Goal: Transaction & Acquisition: Download file/media

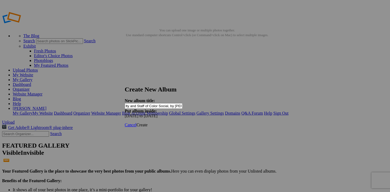
scroll to position [0, 10]
type input "Faculty and Staff of Color Social, by [PERSON_NAME]"
click at [148, 122] on span "Create" at bounding box center [141, 124] width 11 height 5
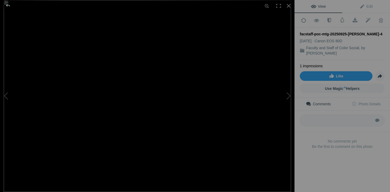
click at [8, 7] on div at bounding box center [7, 5] width 19 height 11
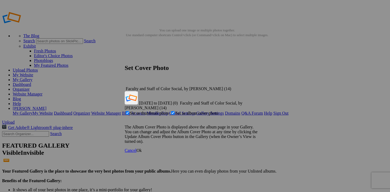
click at [142, 148] on span "Ok" at bounding box center [138, 150] width 5 height 5
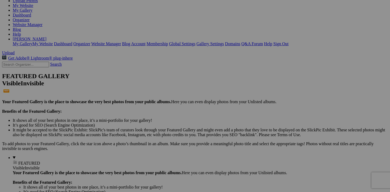
scroll to position [68, 0]
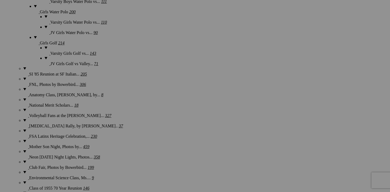
scroll to position [770, 0]
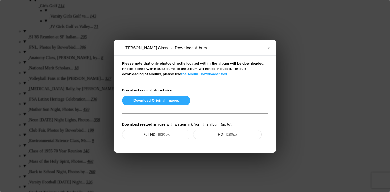
click at [149, 98] on button "Download Original Images" at bounding box center [156, 101] width 68 height 10
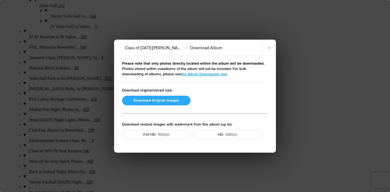
click at [155, 100] on button "Download Original Images" at bounding box center [156, 101] width 68 height 10
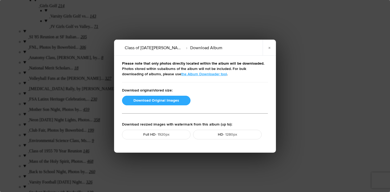
click at [148, 101] on button "Download Original Images" at bounding box center [156, 101] width 68 height 10
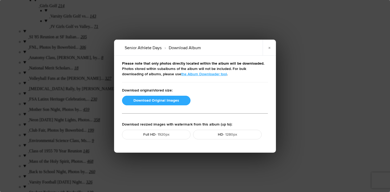
click at [137, 103] on button "Download Original Images" at bounding box center [156, 101] width 68 height 10
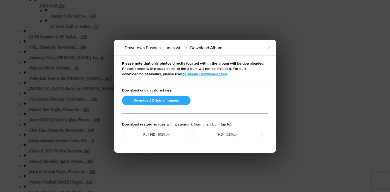
click at [137, 104] on button "Download Original Images" at bounding box center [156, 101] width 68 height 10
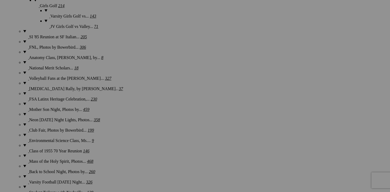
scroll to position [714, 0]
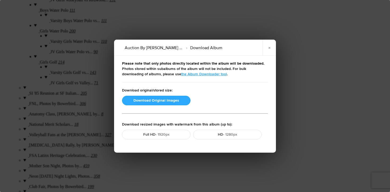
click at [157, 99] on button "Download Original Images" at bounding box center [156, 101] width 68 height 10
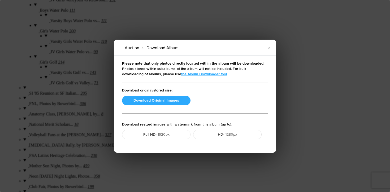
click at [151, 98] on button "Download Original Images" at bounding box center [156, 101] width 68 height 10
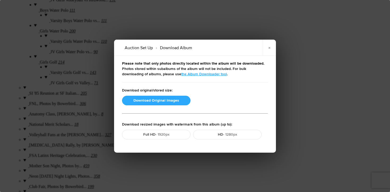
click at [152, 98] on button "Download Original Images" at bounding box center [156, 101] width 68 height 10
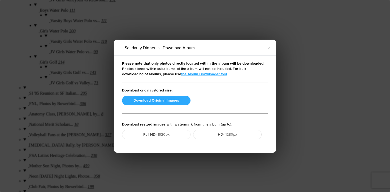
click at [156, 99] on button "Download Original Images" at bounding box center [156, 101] width 68 height 10
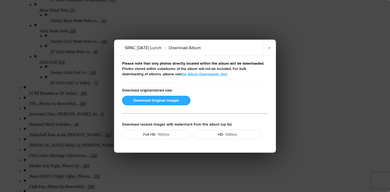
click at [163, 100] on button "Download Original Images" at bounding box center [156, 101] width 68 height 10
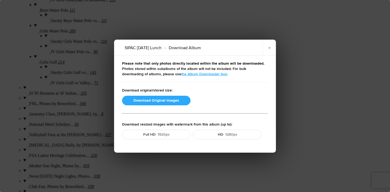
click at [160, 101] on button "Download Original Images" at bounding box center [156, 101] width 68 height 10
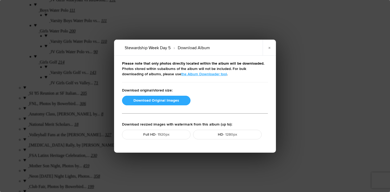
click at [161, 99] on button "Download Original Images" at bounding box center [156, 101] width 68 height 10
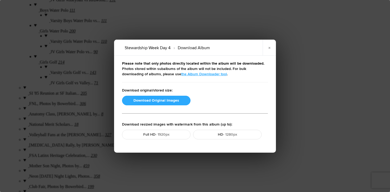
click at [161, 100] on button "Download Original Images" at bounding box center [156, 101] width 68 height 10
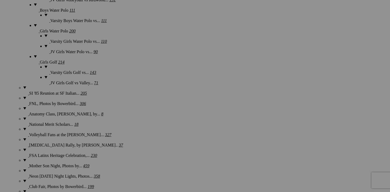
scroll to position [699, 0]
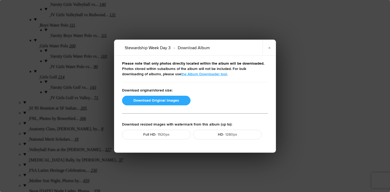
click at [148, 99] on button "Download Original Images" at bounding box center [156, 101] width 68 height 10
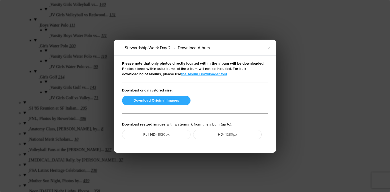
click at [165, 99] on button "Download Original Images" at bounding box center [156, 101] width 68 height 10
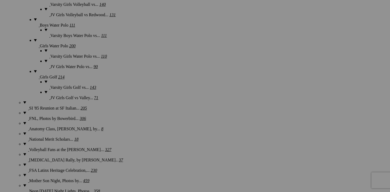
scroll to position [676, 0]
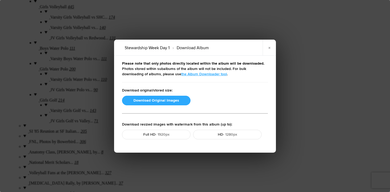
click at [158, 100] on button "Download Original Images" at bounding box center [156, 101] width 68 height 10
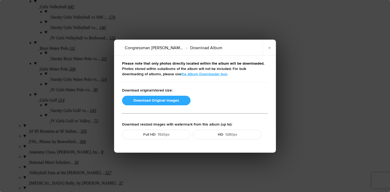
click at [159, 98] on button "Download Original Images" at bounding box center [156, 101] width 68 height 10
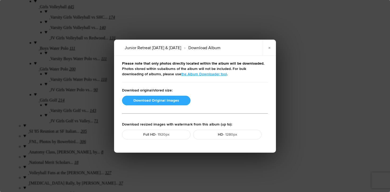
click at [145, 102] on button "Download Original Images" at bounding box center [156, 101] width 68 height 10
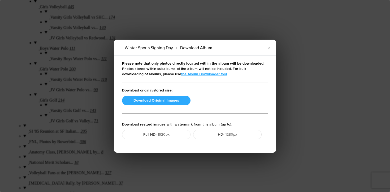
click at [157, 99] on button "Download Original Images" at bounding box center [156, 101] width 68 height 10
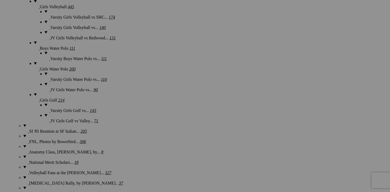
scroll to position [633, 0]
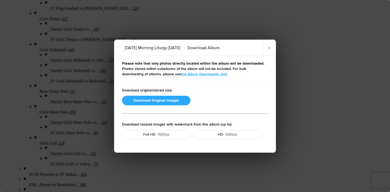
click at [142, 99] on button "Download Original Images" at bounding box center [156, 101] width 68 height 10
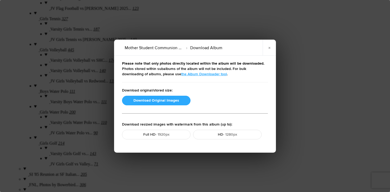
click at [160, 100] on button "Download Original Images" at bounding box center [156, 101] width 68 height 10
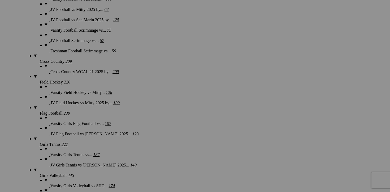
scroll to position [551, 0]
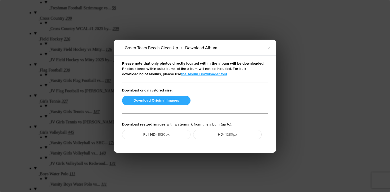
click at [145, 101] on button "Download Original Images" at bounding box center [156, 101] width 68 height 10
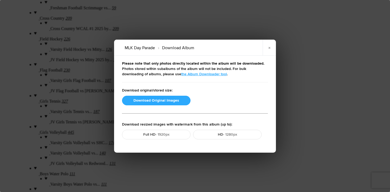
click at [162, 100] on button "Download Original Images" at bounding box center [156, 101] width 68 height 10
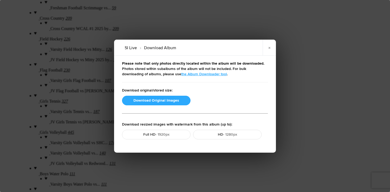
click at [165, 100] on button "Download Original Images" at bounding box center [156, 101] width 68 height 10
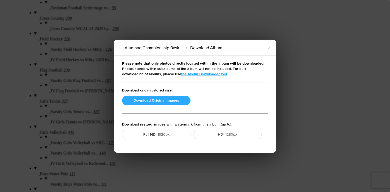
click at [168, 102] on button "Download Original Images" at bounding box center [156, 101] width 68 height 10
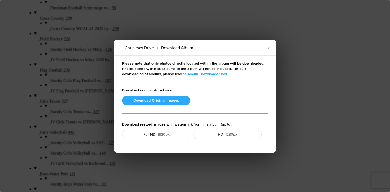
click at [153, 100] on button "Download Original Images" at bounding box center [156, 101] width 68 height 10
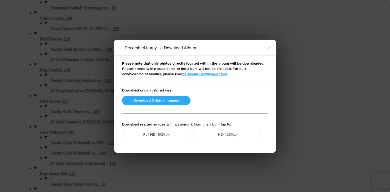
click at [145, 98] on button "Download Original Images" at bounding box center [156, 101] width 68 height 10
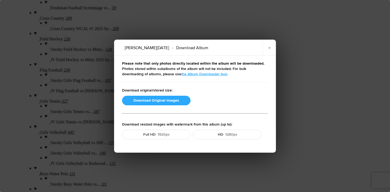
click at [144, 99] on button "Download Original Images" at bounding box center [156, 101] width 68 height 10
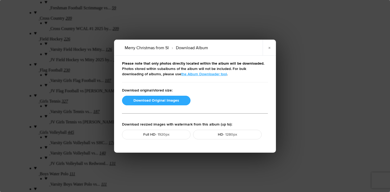
click at [148, 100] on button "Download Original Images" at bounding box center [156, 101] width 68 height 10
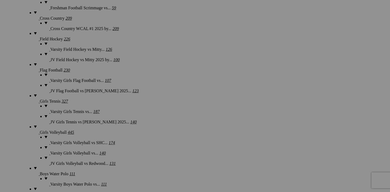
scroll to position [494, 0]
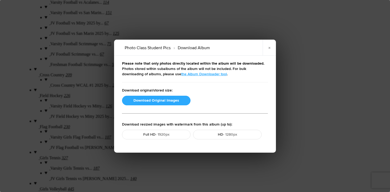
click at [159, 101] on button "Download Original Images" at bounding box center [156, 101] width 68 height 10
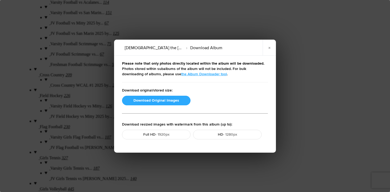
click at [149, 101] on button "Download Original Images" at bounding box center [156, 101] width 68 height 10
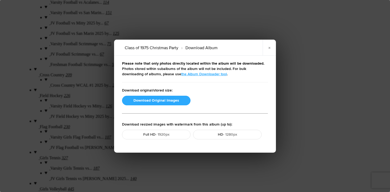
click at [159, 102] on button "Download Original Images" at bounding box center [156, 101] width 68 height 10
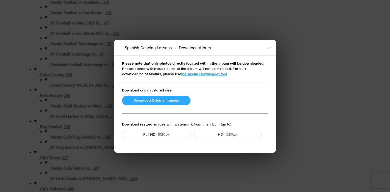
click at [156, 98] on button "Download Original Images" at bounding box center [156, 101] width 68 height 10
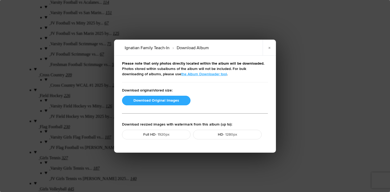
click at [161, 99] on button "Download Original Images" at bounding box center [156, 101] width 68 height 10
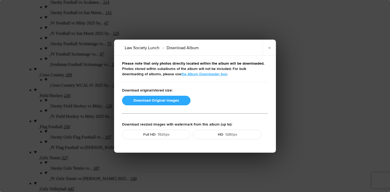
click at [145, 100] on button "Download Original Images" at bounding box center [156, 101] width 68 height 10
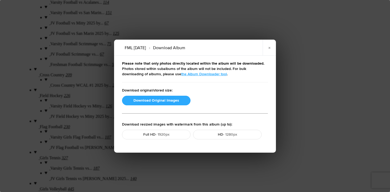
click at [167, 98] on button "Download Original Images" at bounding box center [156, 101] width 68 height 10
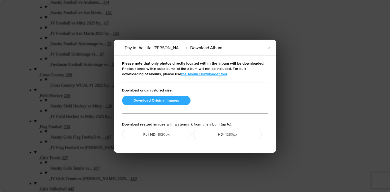
click at [158, 99] on button "Download Original Images" at bounding box center [156, 101] width 68 height 10
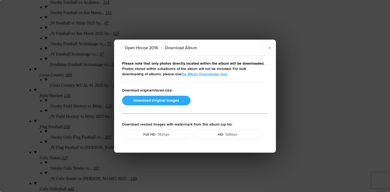
click at [145, 101] on button "Download Original Images" at bounding box center [156, 101] width 68 height 10
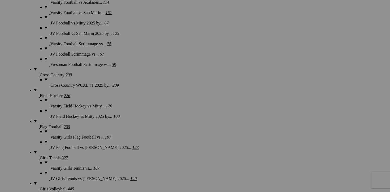
scroll to position [439, 0]
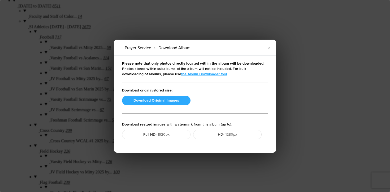
click at [170, 102] on button "Download Original Images" at bounding box center [156, 101] width 68 height 10
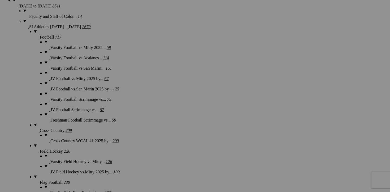
scroll to position [398, 0]
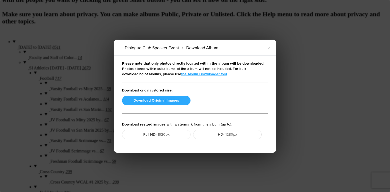
click at [158, 99] on button "Download Original Images" at bounding box center [156, 101] width 68 height 10
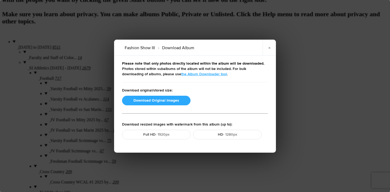
click at [152, 101] on button "Download Original Images" at bounding box center [156, 101] width 68 height 10
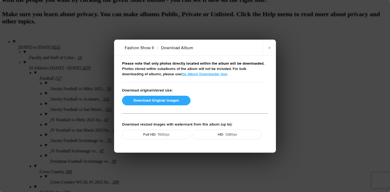
click at [151, 99] on button "Download Original Images" at bounding box center [156, 101] width 68 height 10
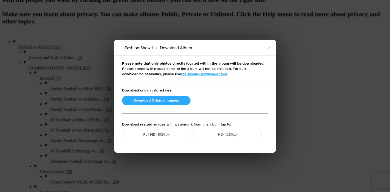
click at [143, 100] on button "Download Original Images" at bounding box center [156, 101] width 68 height 10
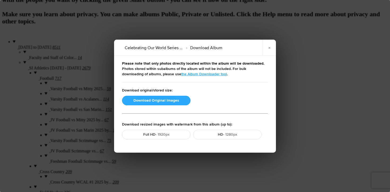
click at [164, 98] on button "Download Original Images" at bounding box center [156, 101] width 68 height 10
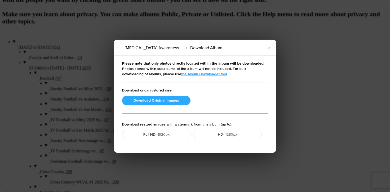
click at [155, 99] on button "Download Original Images" at bounding box center [156, 101] width 68 height 10
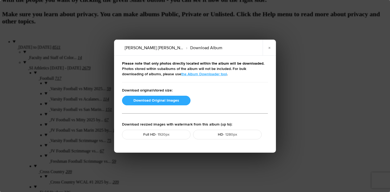
click at [156, 100] on button "Download Original Images" at bounding box center [156, 101] width 68 height 10
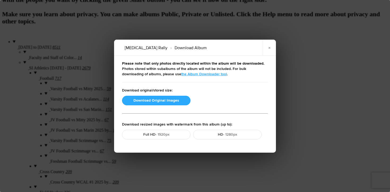
click at [158, 98] on button "Download Original Images" at bounding box center [156, 101] width 68 height 10
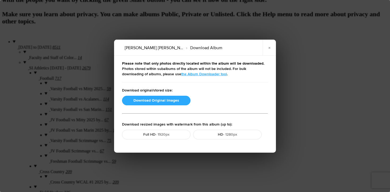
click at [146, 99] on button "Download Original Images" at bounding box center [156, 101] width 68 height 10
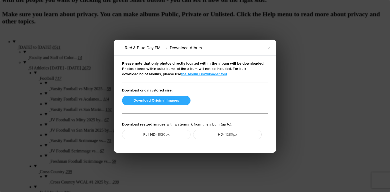
click at [154, 102] on button "Download Original Images" at bounding box center [156, 101] width 68 height 10
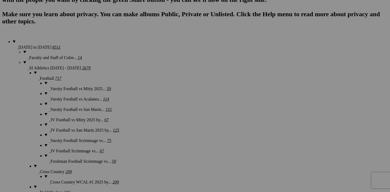
scroll to position [334, 0]
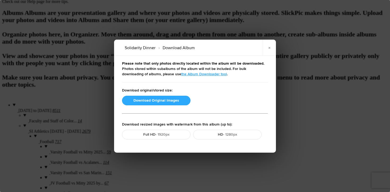
click at [144, 101] on button "Download Original Images" at bounding box center [156, 101] width 68 height 10
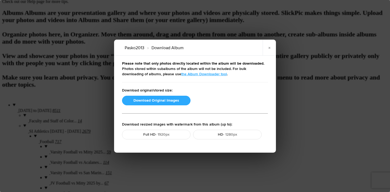
click at [152, 101] on button "Download Original Images" at bounding box center [156, 101] width 68 height 10
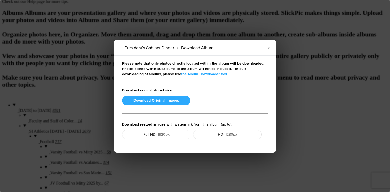
click at [141, 103] on button "Download Original Images" at bounding box center [156, 101] width 68 height 10
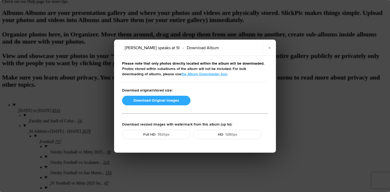
click at [169, 100] on button "Download Original Images" at bounding box center [156, 101] width 68 height 10
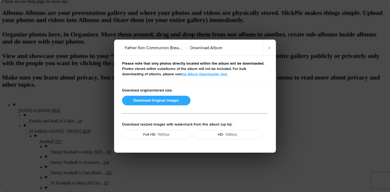
click at [160, 100] on button "Download Original Images" at bounding box center [156, 101] width 68 height 10
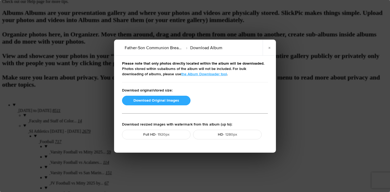
click at [151, 101] on button "Download Original Images" at bounding box center [156, 101] width 68 height 10
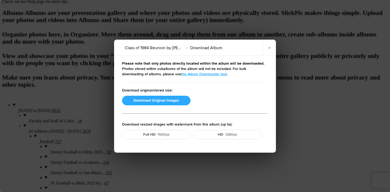
click at [152, 101] on button "Download Original Images" at bounding box center [156, 101] width 68 height 10
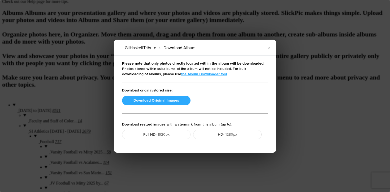
click at [144, 98] on button "Download Original Images" at bounding box center [156, 101] width 68 height 10
click at [148, 101] on button "Download Original Images" at bounding box center [156, 101] width 68 height 10
click at [268, 49] on link "×" at bounding box center [269, 48] width 13 height 16
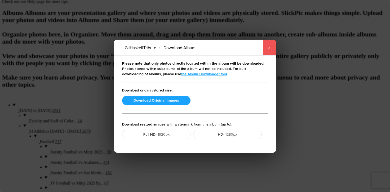
click at [270, 50] on link "×" at bounding box center [269, 48] width 13 height 16
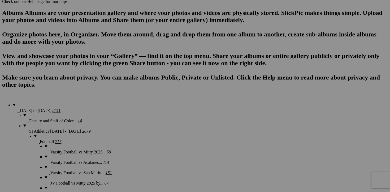
scroll to position [310, 0]
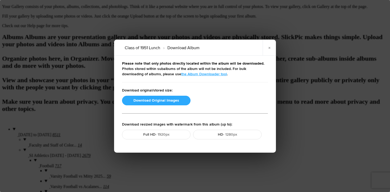
click at [147, 98] on button "Download Original Images" at bounding box center [156, 101] width 68 height 10
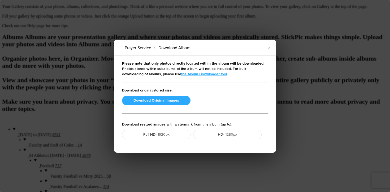
click at [138, 101] on button "Download Original Images" at bounding box center [156, 101] width 68 height 10
